Goal: Information Seeking & Learning: Find specific fact

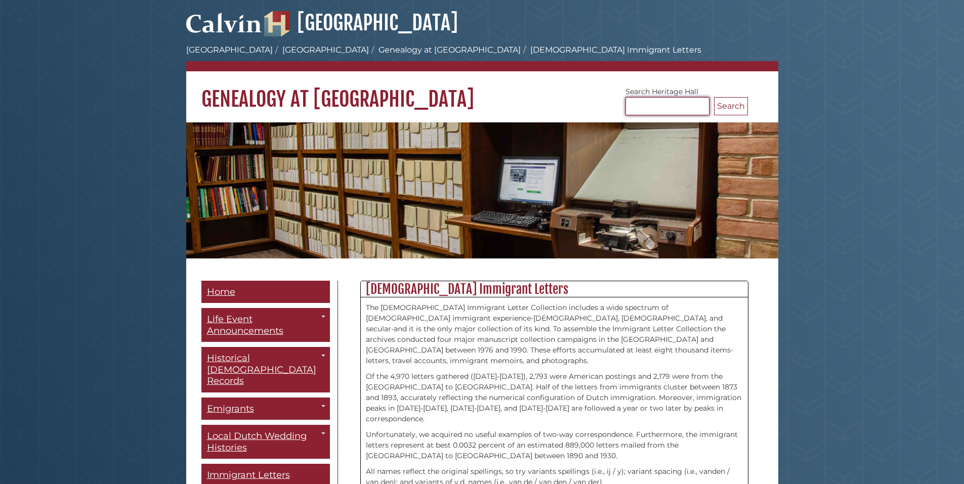
click at [665, 108] on input "Search [GEOGRAPHIC_DATA]" at bounding box center [667, 106] width 84 height 18
type input "*******"
click at [714, 97] on button "Search" at bounding box center [731, 106] width 34 height 18
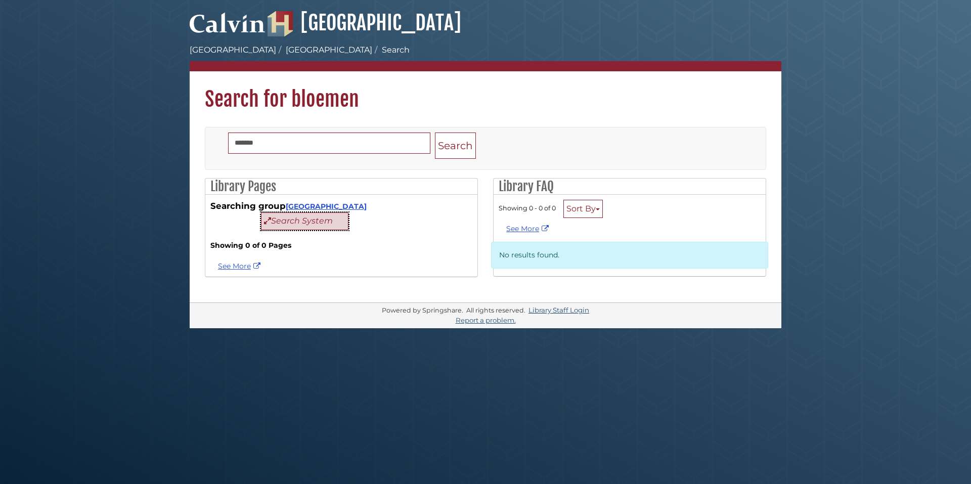
click at [303, 226] on button "Search System" at bounding box center [305, 221] width 88 height 18
drag, startPoint x: 0, startPoint y: 0, endPoint x: 307, endPoint y: 219, distance: 376.5
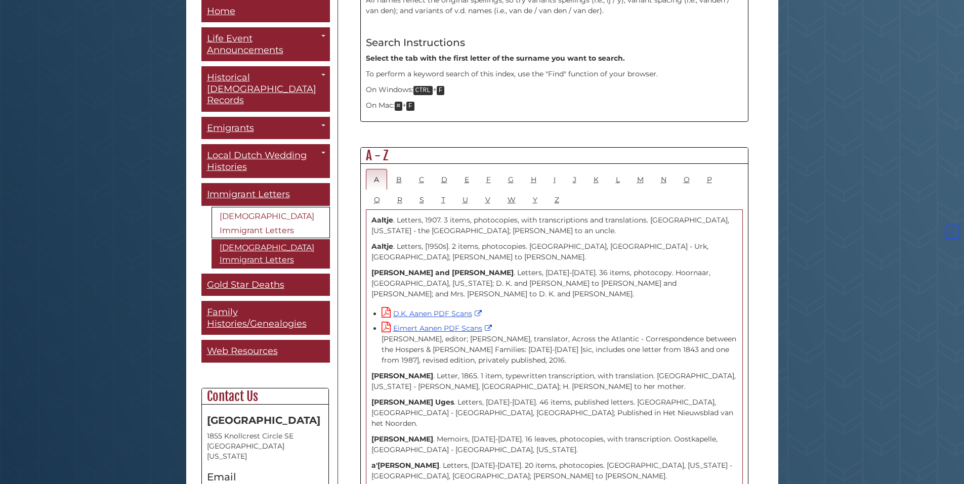
scroll to position [455, 0]
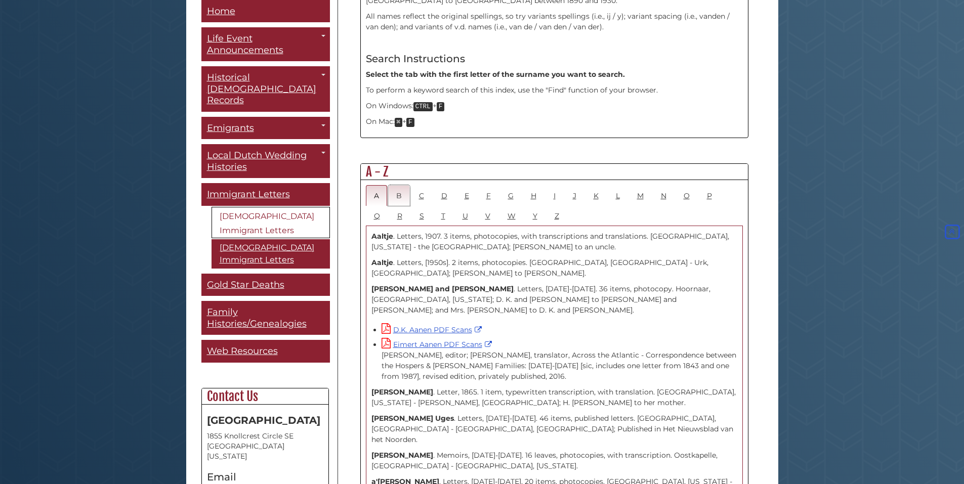
click at [403, 185] on link "B" at bounding box center [399, 195] width 22 height 21
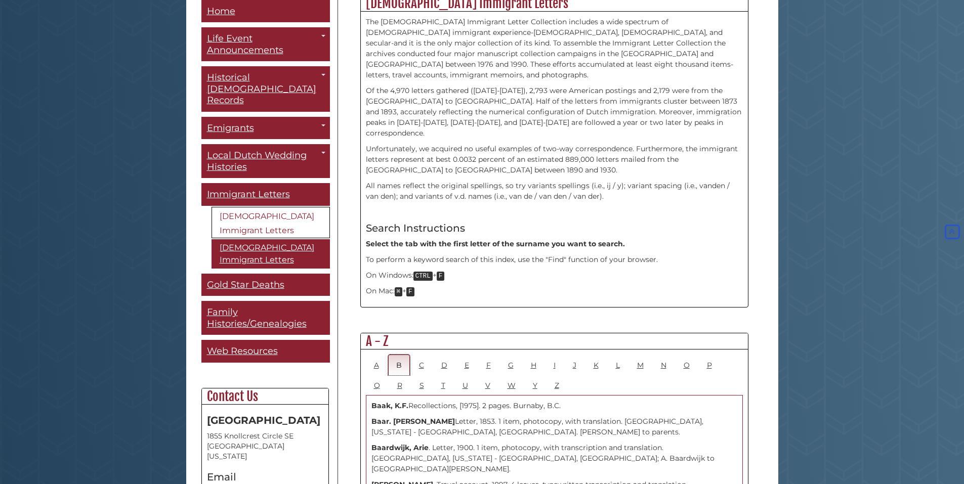
scroll to position [304, 0]
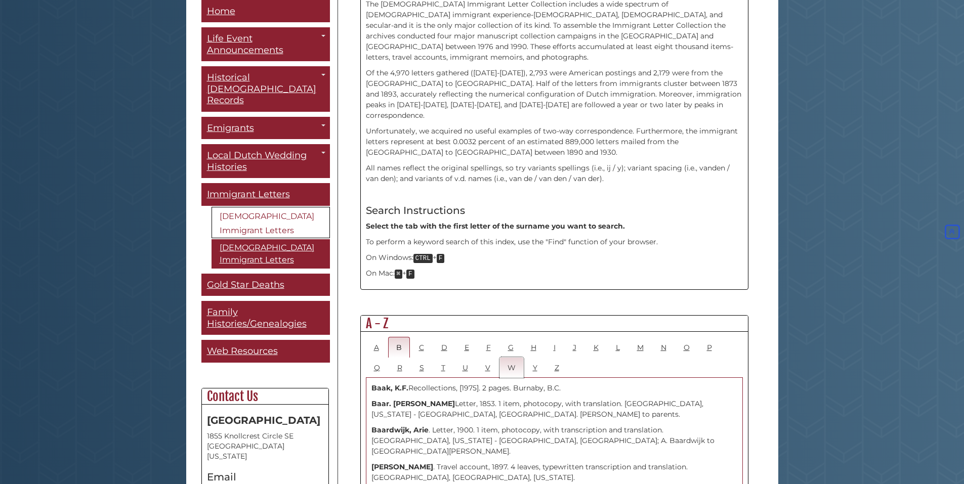
click at [508, 357] on link "W" at bounding box center [511, 367] width 24 height 21
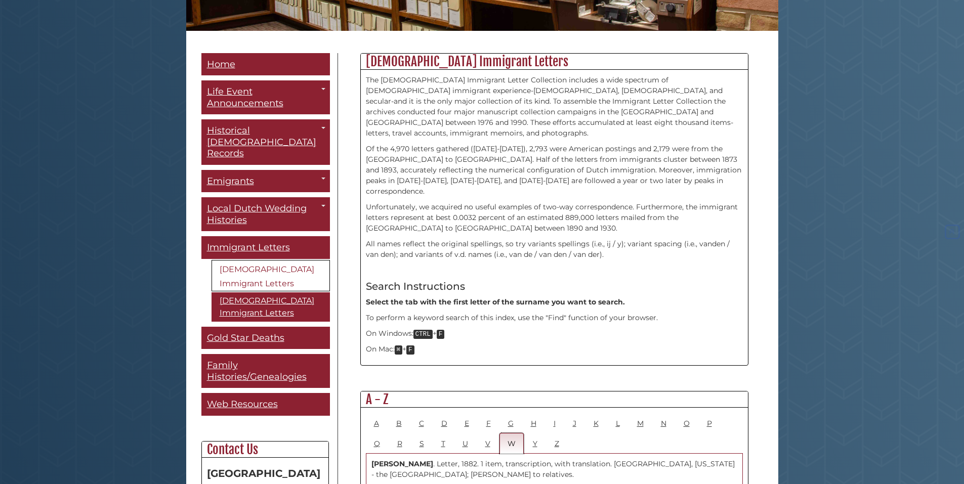
scroll to position [253, 0]
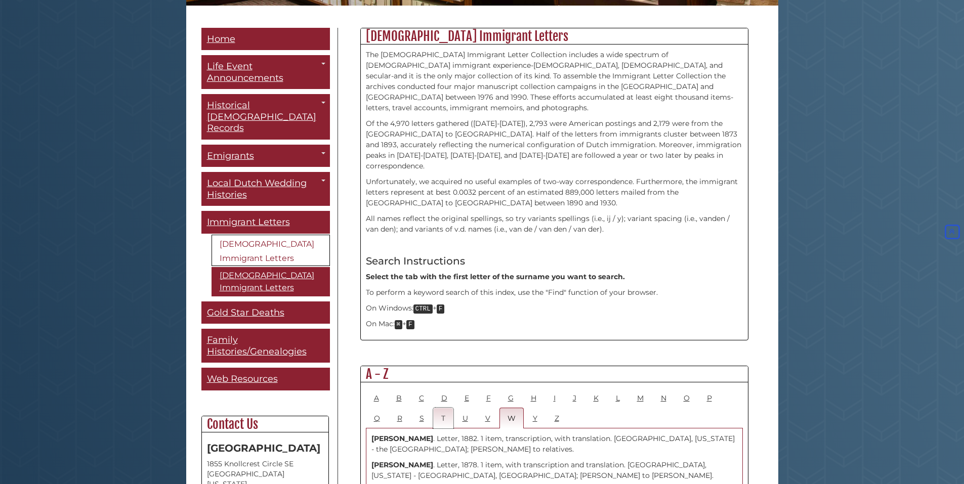
click at [448, 408] on link "T" at bounding box center [443, 418] width 20 height 21
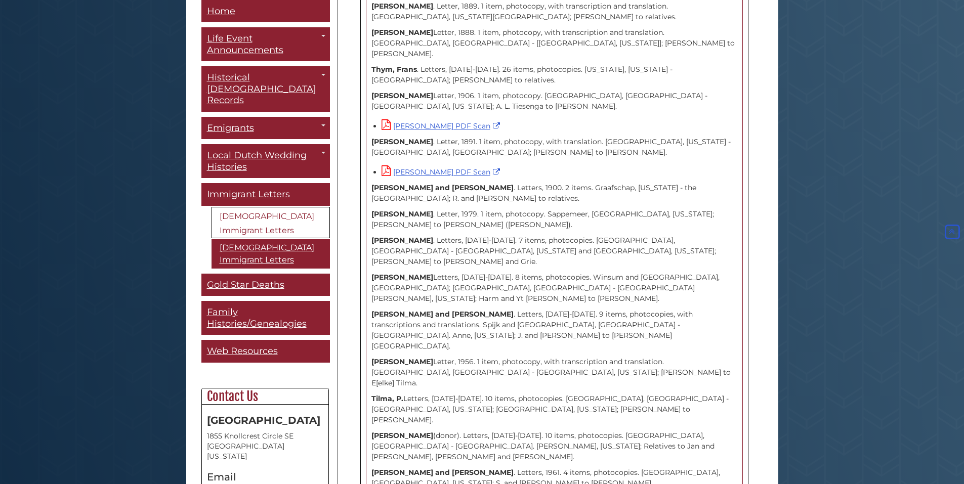
scroll to position [1619, 0]
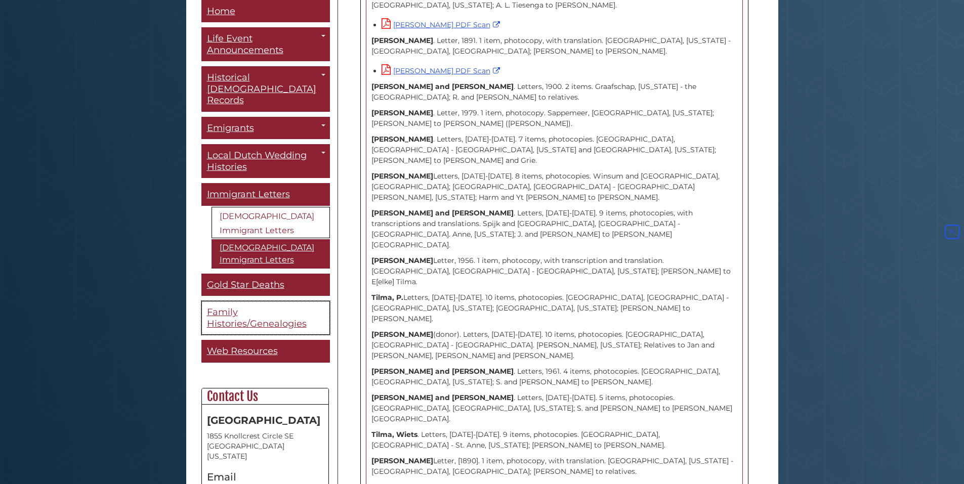
click at [253, 310] on span "Family Histories/Genealogies" at bounding box center [257, 318] width 100 height 23
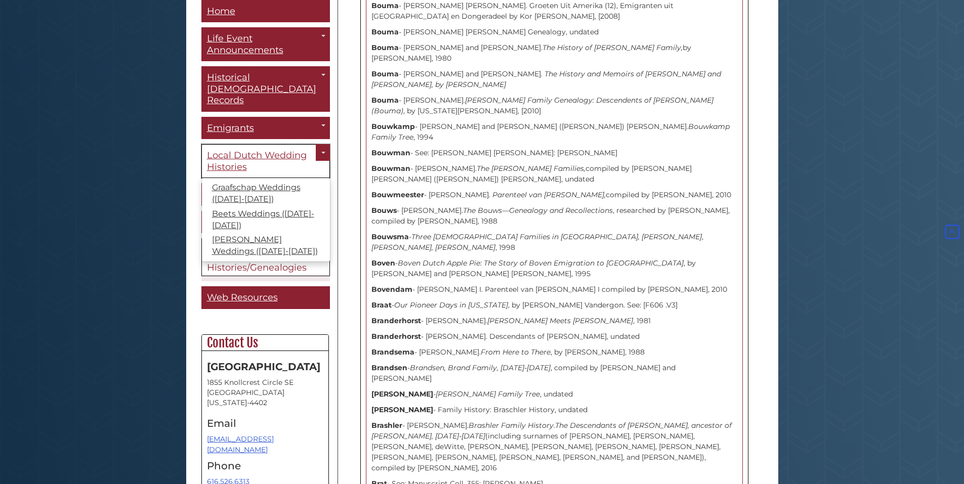
scroll to position [2732, 0]
